Goal: Book appointment/travel/reservation

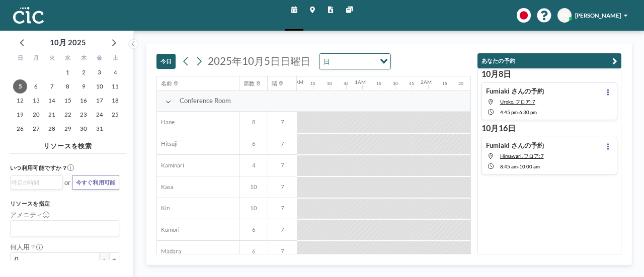
scroll to position [0, 949]
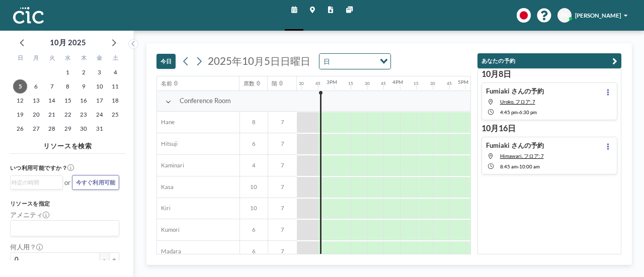
click at [615, 59] on icon "button" at bounding box center [614, 61] width 5 height 10
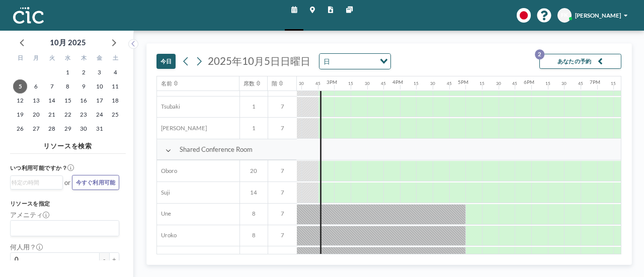
scroll to position [604, 949]
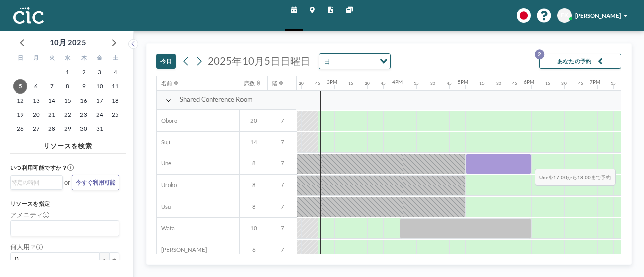
drag, startPoint x: 473, startPoint y: 160, endPoint x: 527, endPoint y: 161, distance: 54.4
click at [527, 161] on div at bounding box center [499, 164] width 66 height 21
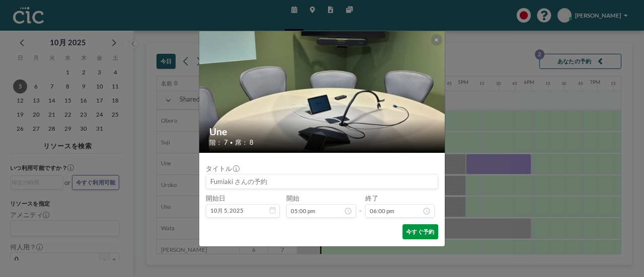
click at [415, 232] on button "今すぐ予約" at bounding box center [421, 231] width 36 height 15
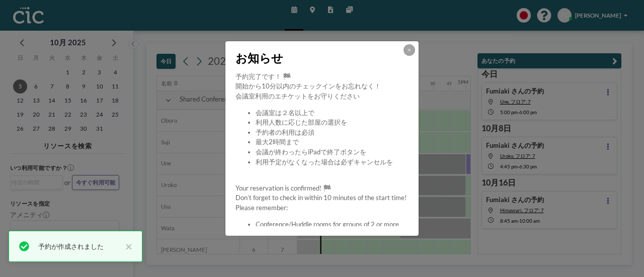
click at [616, 62] on div "お知らせ 予約完了です！ 🏁 開始から10分以内のチェックインをお忘れなく！ 会議室利用のエチケットをお守りください 会議室は２名以上で 利用人数に応じた部屋…" at bounding box center [322, 138] width 644 height 277
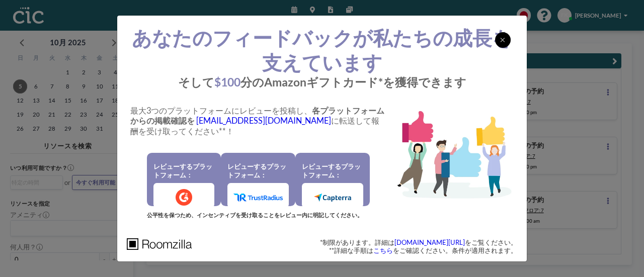
click at [504, 37] on icon at bounding box center [502, 40] width 5 height 7
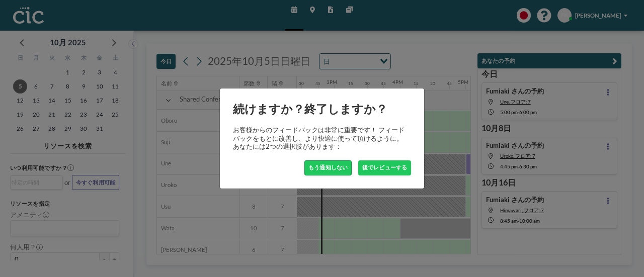
click at [329, 166] on button "もう通知しない" at bounding box center [327, 168] width 47 height 15
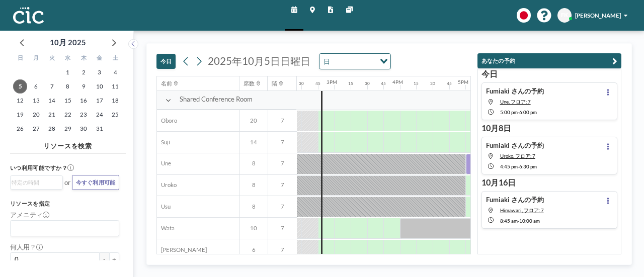
click at [615, 59] on icon "button" at bounding box center [614, 61] width 5 height 10
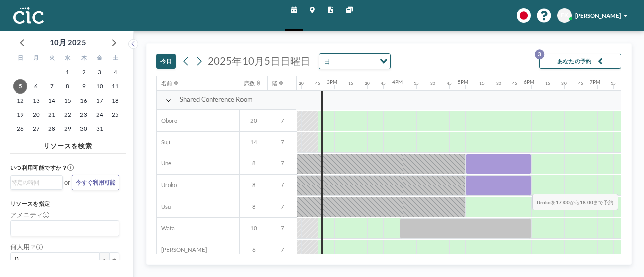
drag, startPoint x: 481, startPoint y: 192, endPoint x: 525, endPoint y: 186, distance: 44.7
click at [525, 186] on div at bounding box center [499, 186] width 66 height 21
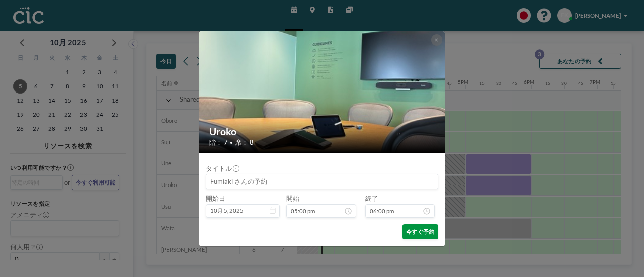
click at [423, 225] on button "今すぐ予約" at bounding box center [421, 231] width 36 height 15
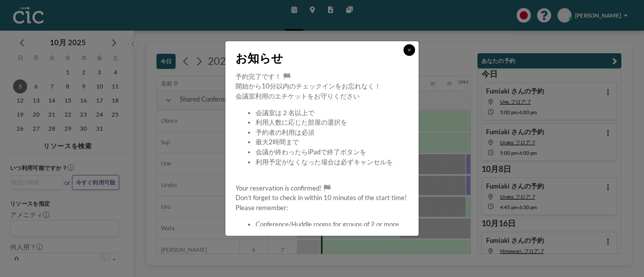
click at [408, 50] on icon at bounding box center [410, 50] width 4 height 5
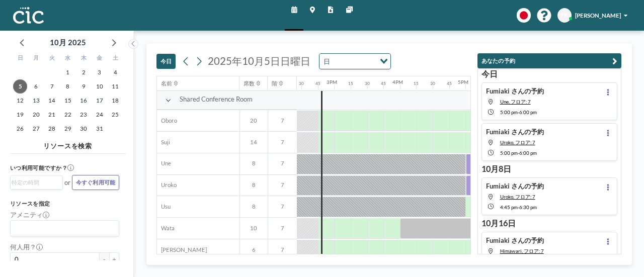
click at [614, 59] on icon "button" at bounding box center [614, 61] width 5 height 10
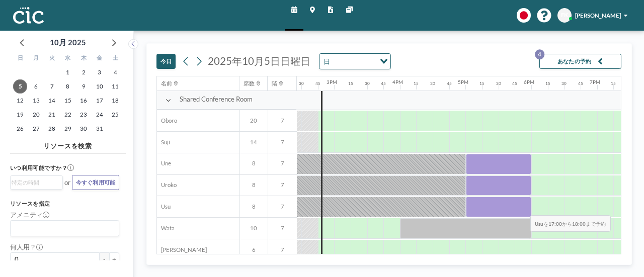
drag, startPoint x: 473, startPoint y: 204, endPoint x: 523, endPoint y: 207, distance: 50.4
click at [523, 207] on div at bounding box center [499, 207] width 66 height 21
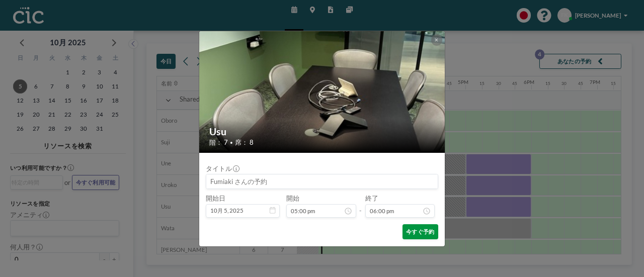
scroll to position [1160, 0]
click at [426, 235] on button "今すぐ予約" at bounding box center [421, 231] width 36 height 15
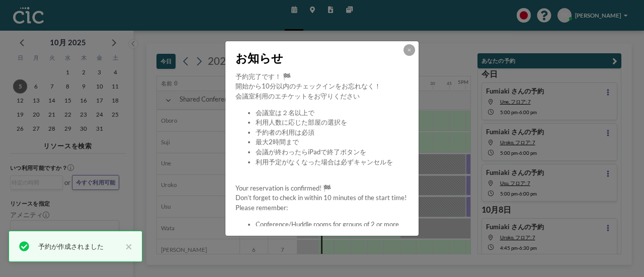
scroll to position [20, 0]
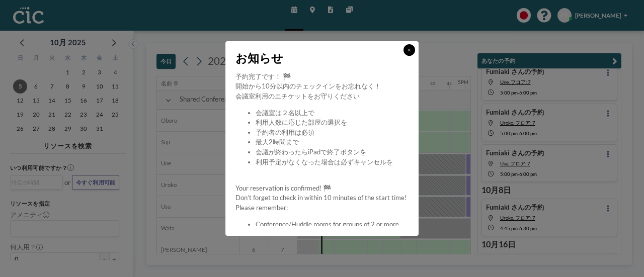
click at [413, 49] on button at bounding box center [410, 50] width 12 height 12
